Goal: Task Accomplishment & Management: Manage account settings

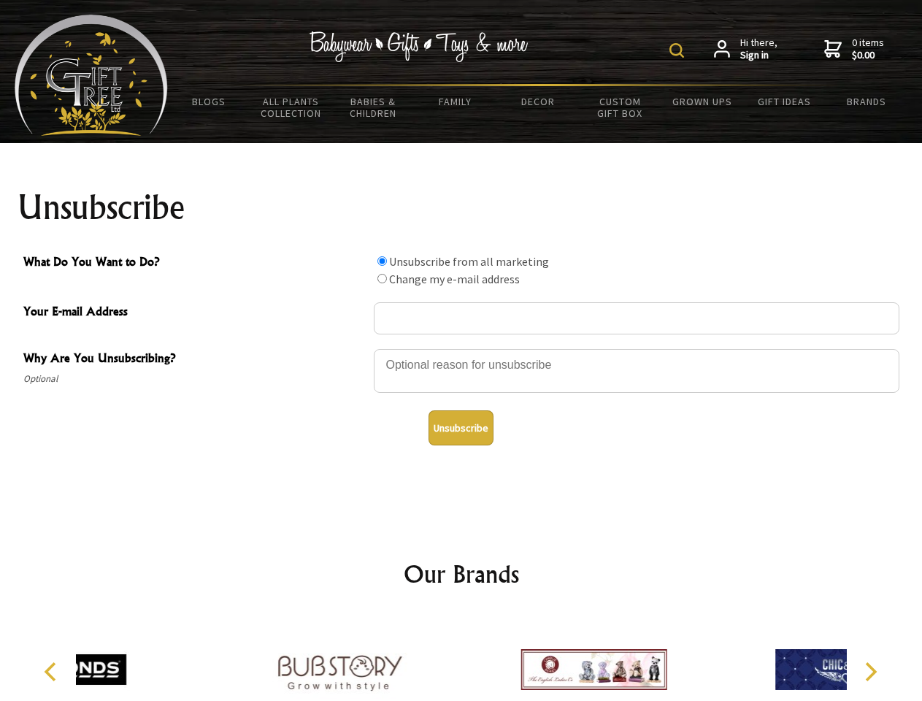
click at [679, 50] on img at bounding box center [677, 50] width 15 height 15
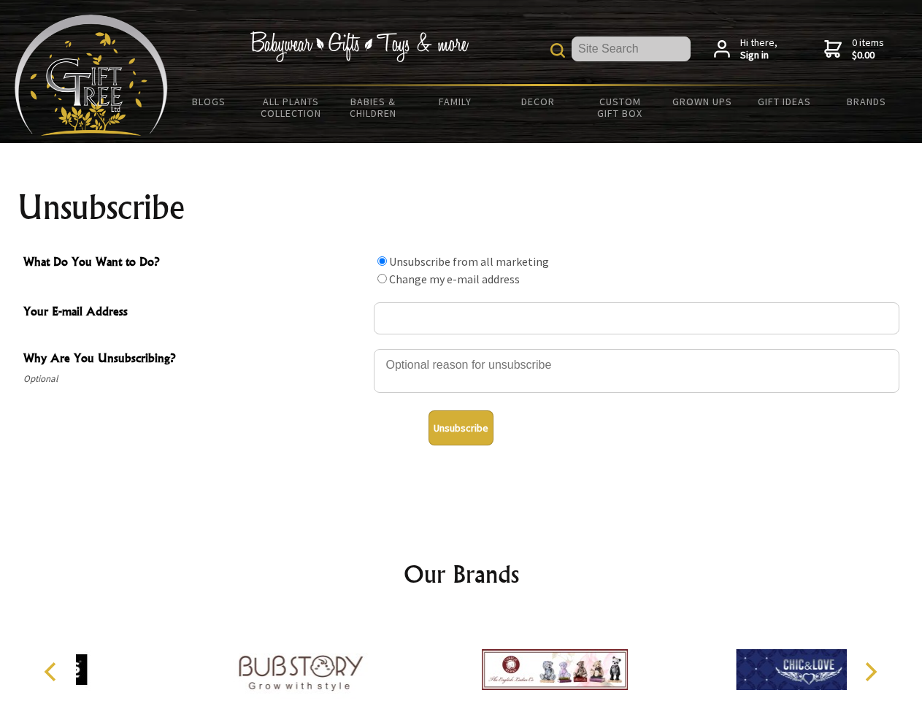
click at [462, 348] on div at bounding box center [637, 373] width 526 height 51
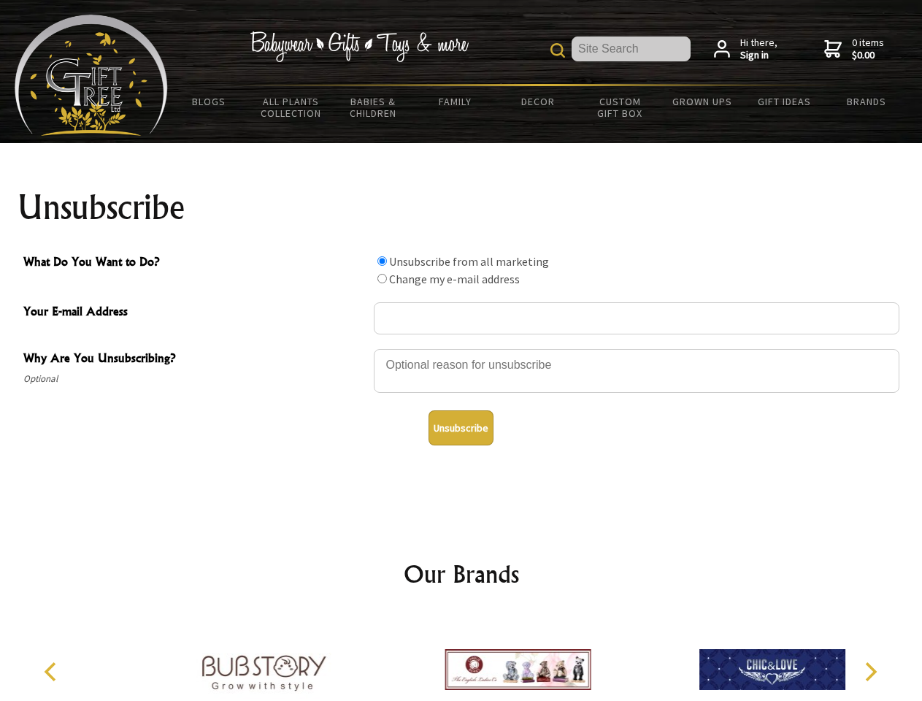
click at [382, 261] on input "What Do You Want to Do?" at bounding box center [382, 260] width 9 height 9
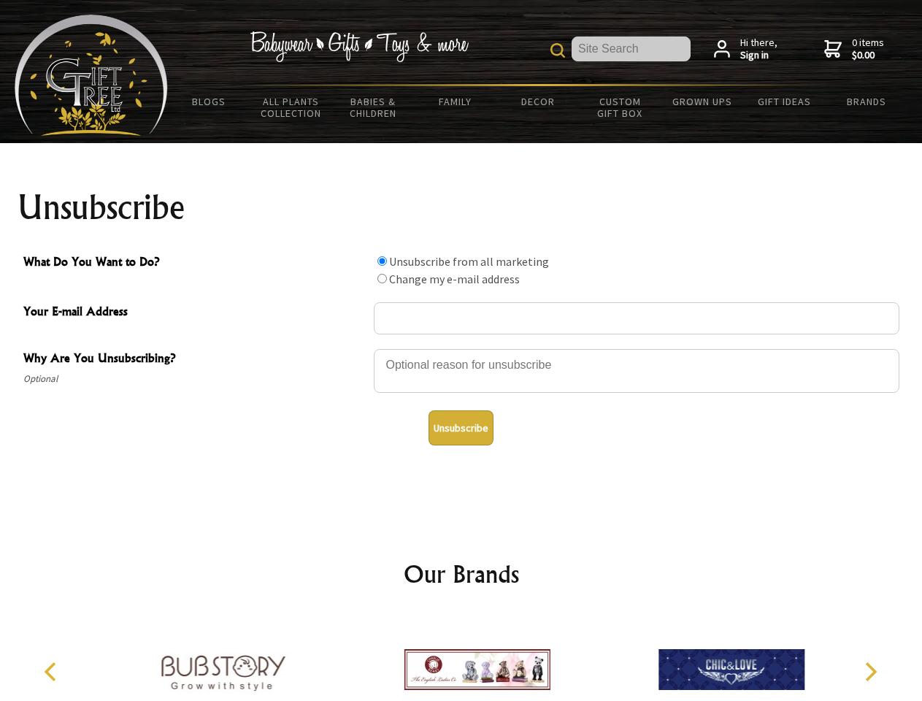
click at [382, 278] on input "What Do You Want to Do?" at bounding box center [382, 278] width 9 height 9
radio input "true"
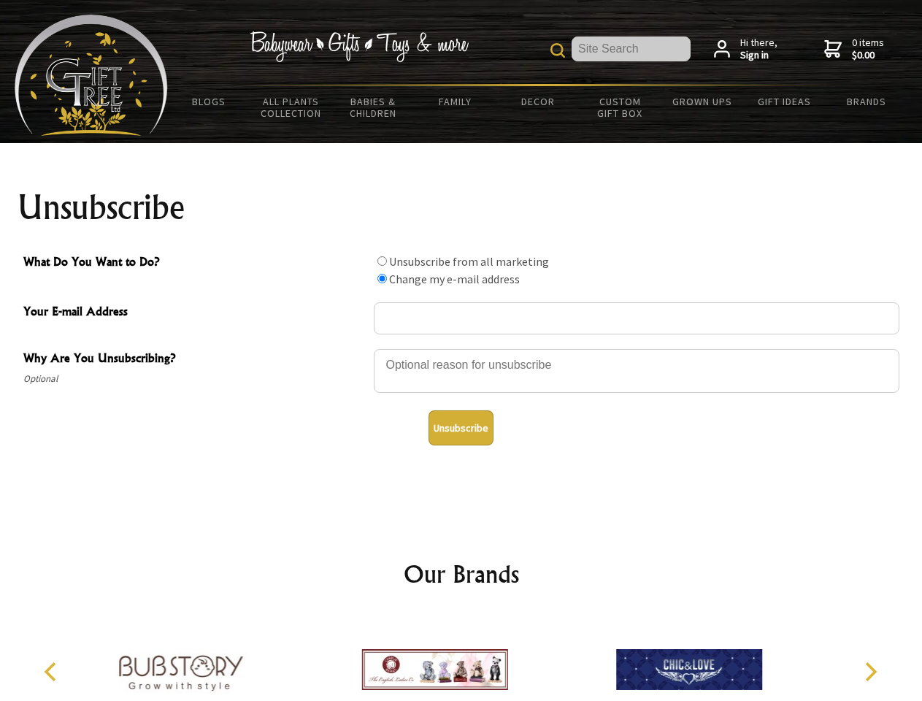
click at [461, 428] on button "Unsubscribe" at bounding box center [461, 427] width 65 height 35
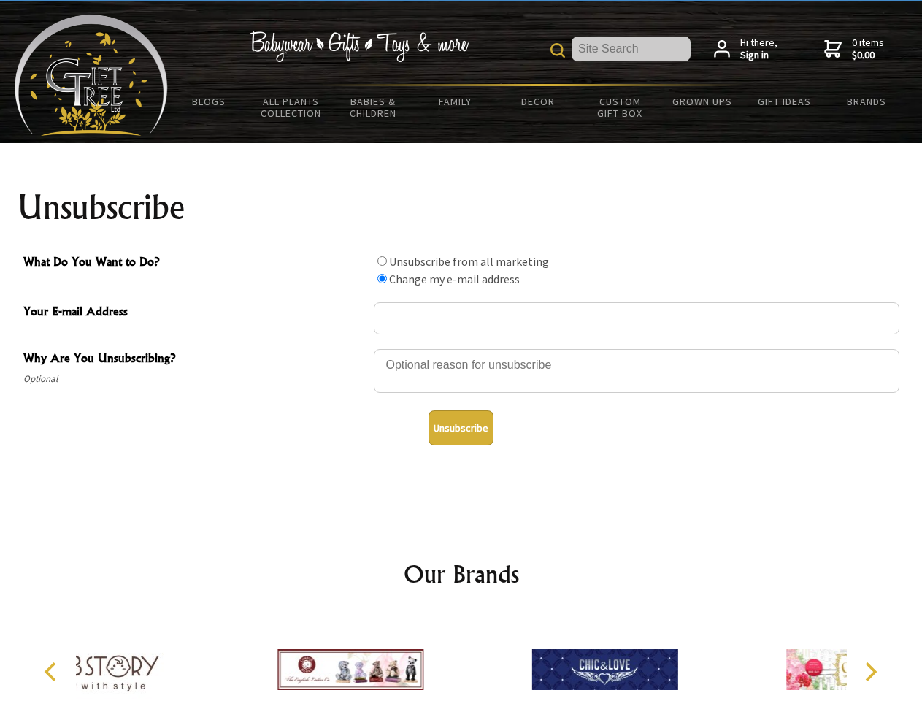
click at [478, 658] on div at bounding box center [605, 672] width 254 height 114
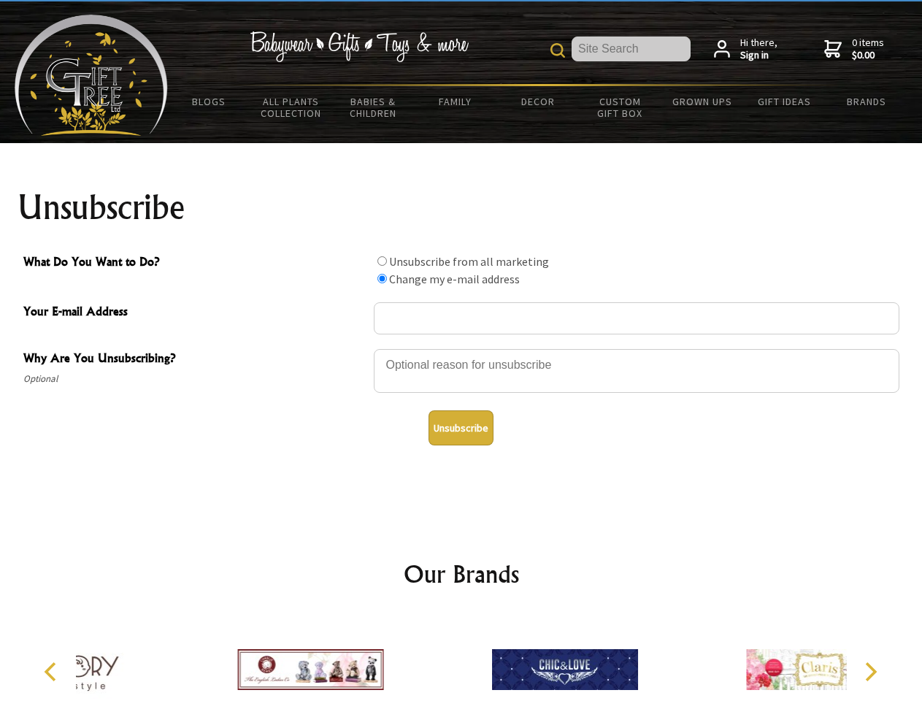
click at [53, 672] on icon "Previous" at bounding box center [51, 671] width 19 height 19
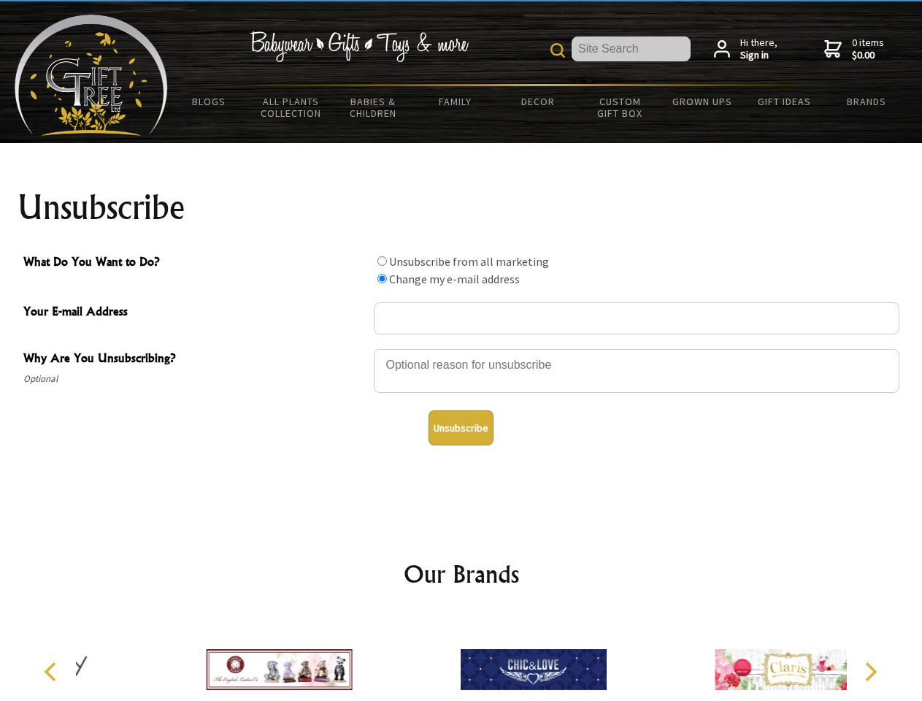
click at [871, 672] on icon "Next" at bounding box center [869, 671] width 19 height 19
